Goal: Task Accomplishment & Management: Manage account settings

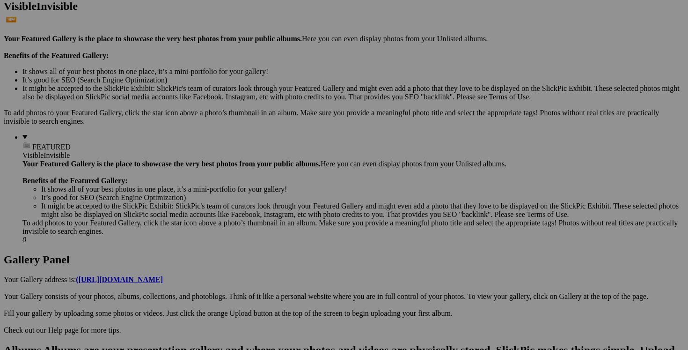
scroll to position [267, 0]
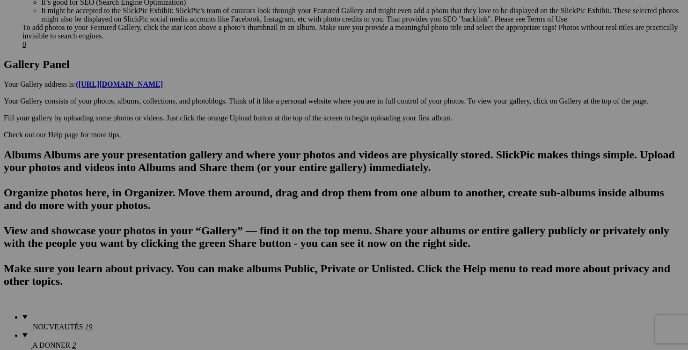
scroll to position [509, 0]
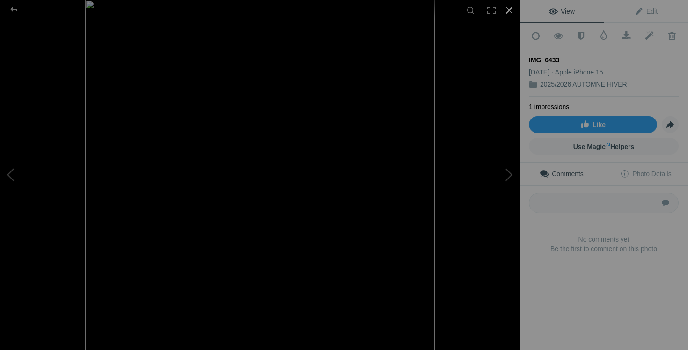
click at [508, 12] on div at bounding box center [509, 10] width 21 height 21
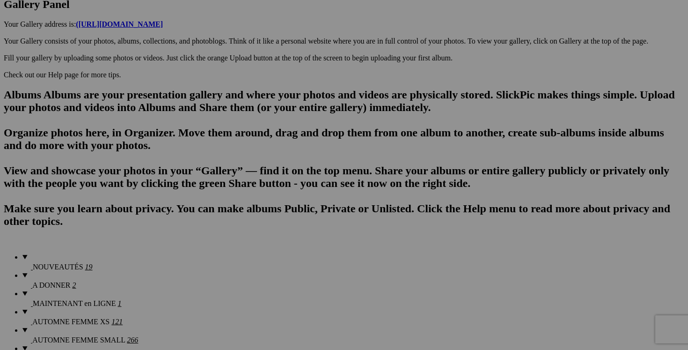
drag, startPoint x: 529, startPoint y: 163, endPoint x: 397, endPoint y: 163, distance: 133.0
type input "M"
drag, startPoint x: 533, startPoint y: 163, endPoint x: 550, endPoint y: 163, distance: 16.9
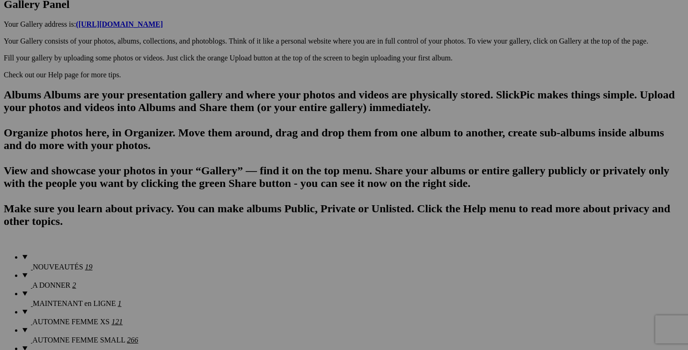
drag, startPoint x: 506, startPoint y: 163, endPoint x: 464, endPoint y: 162, distance: 41.7
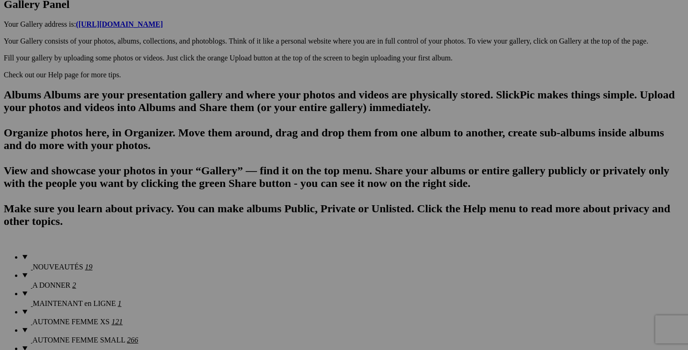
drag, startPoint x: 543, startPoint y: 162, endPoint x: 472, endPoint y: 138, distance: 74.9
type input "manteau hiver INDYGENA XL 150$(comme neuf, payé 550$, duvet canard)"
drag, startPoint x: 445, startPoint y: 164, endPoint x: 367, endPoint y: 162, distance: 77.7
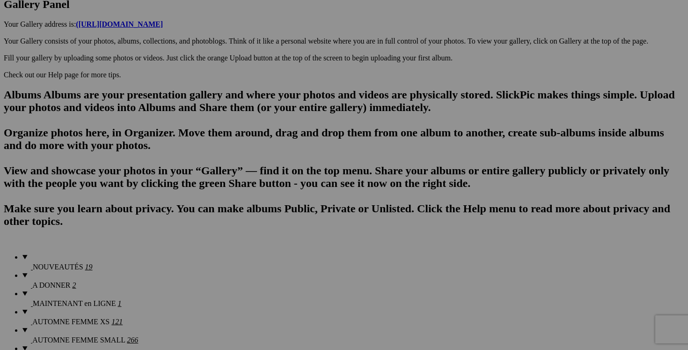
paste input "manteau hiver INDYGENA XL"
type input "manteau hiver INDYGENA XL"
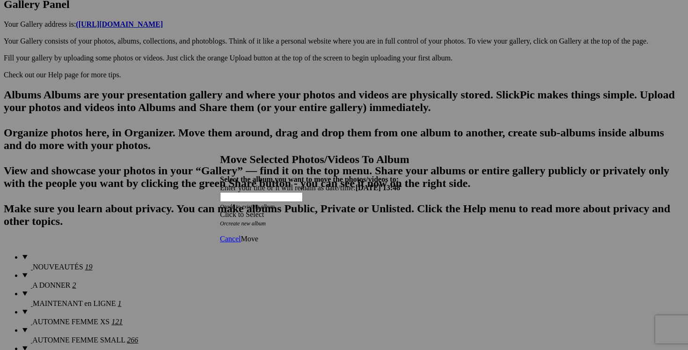
click at [399, 210] on div "Click to Select" at bounding box center [344, 214] width 248 height 8
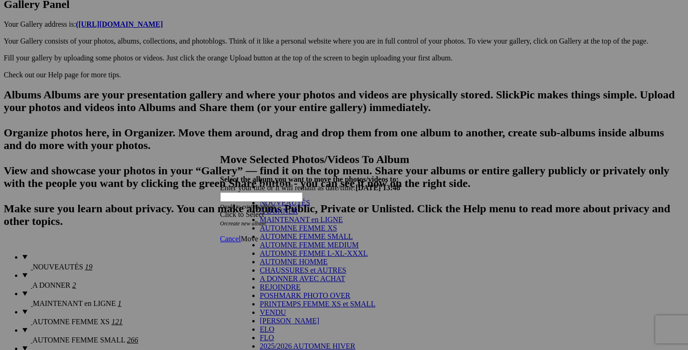
click at [277, 206] on link "NOUVEAUTÉS" at bounding box center [285, 202] width 51 height 8
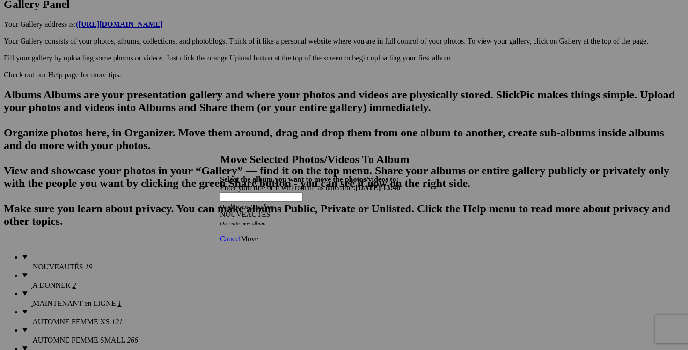
click at [258, 235] on span "Move" at bounding box center [249, 239] width 17 height 8
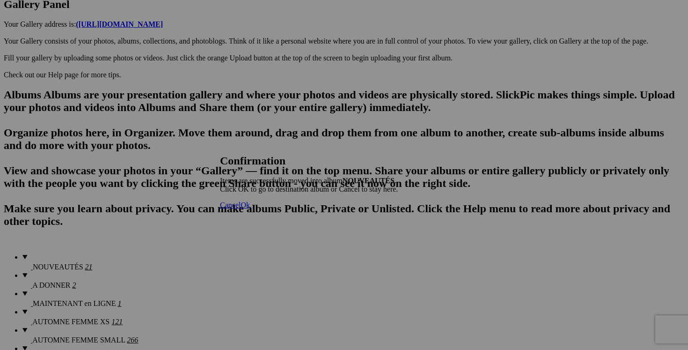
click at [241, 209] on link "Cancel" at bounding box center [230, 205] width 21 height 8
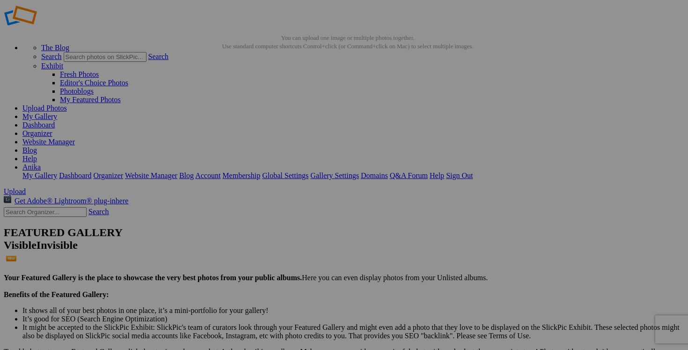
scroll to position [17, 0]
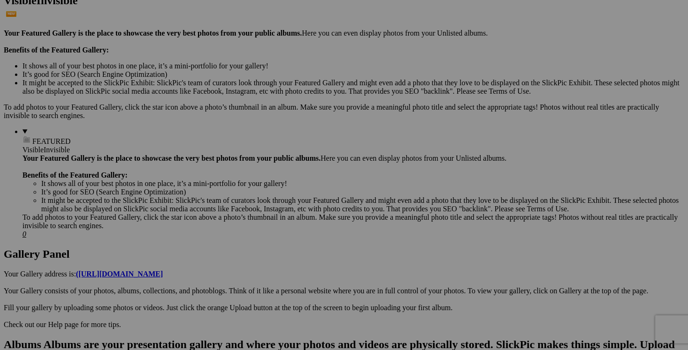
scroll to position [266, 0]
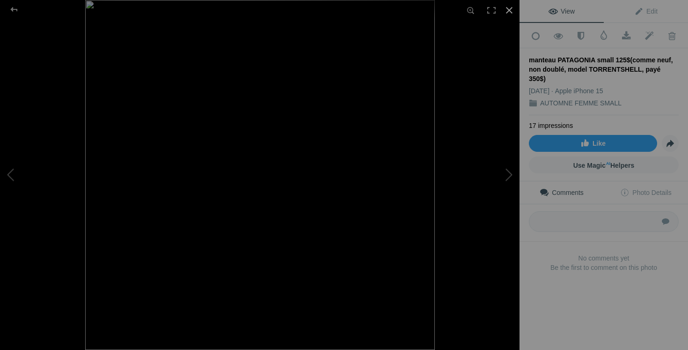
click at [510, 10] on div at bounding box center [509, 10] width 21 height 21
